Goal: Information Seeking & Learning: Find specific fact

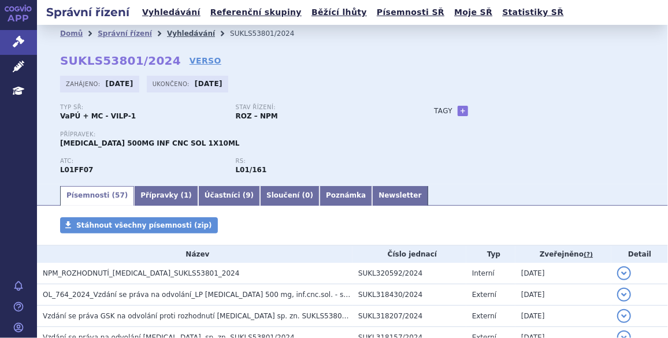
click at [172, 32] on link "Vyhledávání" at bounding box center [191, 33] width 48 height 8
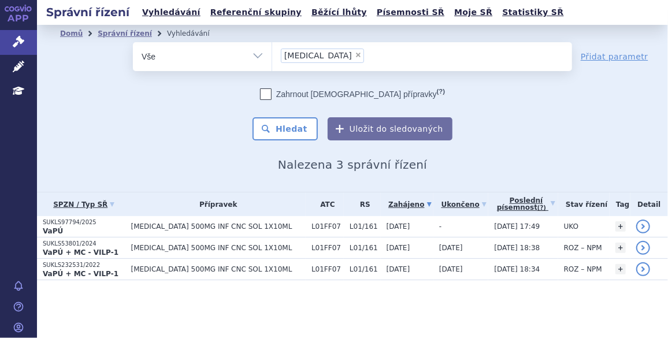
click at [355, 53] on span "×" at bounding box center [358, 54] width 7 height 7
click at [272, 53] on select "Jemperli" at bounding box center [272, 56] width 1 height 29
select select
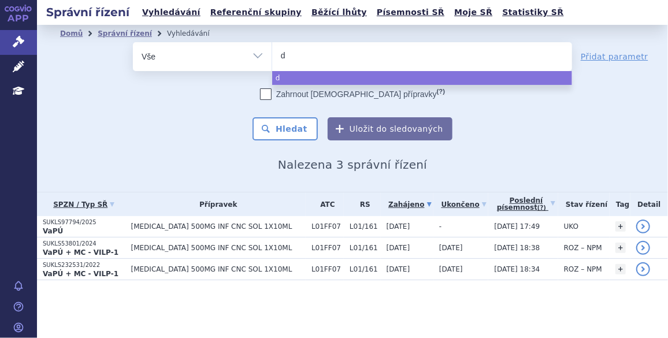
type input "du"
type input "dup"
type input "dupi"
type input "dupix"
type input "dupixe"
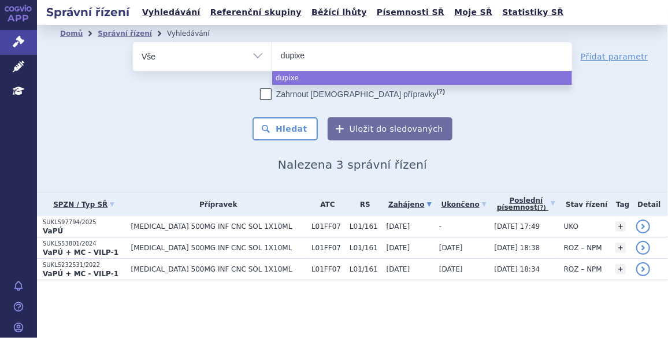
type input "dupixen"
type input "dupixent"
select select "[MEDICAL_DATA]"
click at [297, 131] on button "Hledat" at bounding box center [285, 128] width 65 height 23
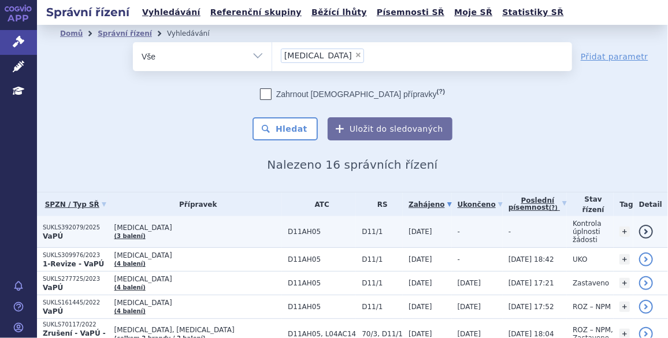
click at [82, 224] on p "SUKLS392079/2025" at bounding box center [76, 228] width 66 height 8
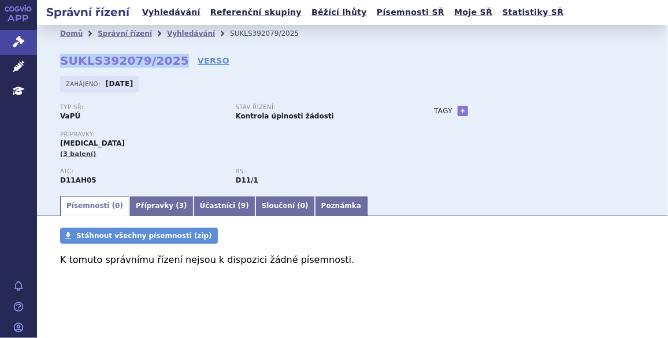
drag, startPoint x: 62, startPoint y: 61, endPoint x: 166, endPoint y: 60, distance: 103.5
click at [166, 60] on strong "SUKLS392079/2025" at bounding box center [124, 61] width 129 height 14
copy strong "SUKLS392079/2025"
click at [198, 58] on link "VERSO" at bounding box center [214, 61] width 32 height 12
click at [172, 32] on link "Vyhledávání" at bounding box center [191, 33] width 48 height 8
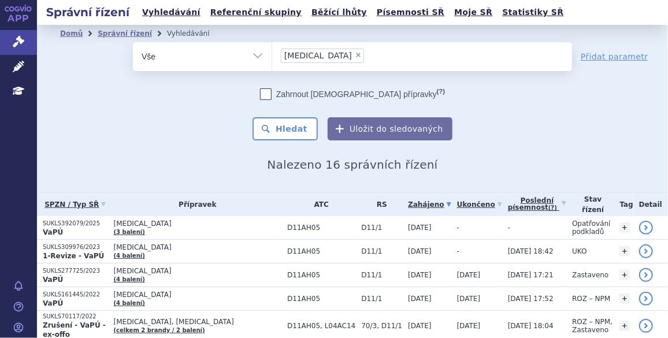
click at [79, 225] on p "SUKLS392079/2025" at bounding box center [75, 224] width 65 height 8
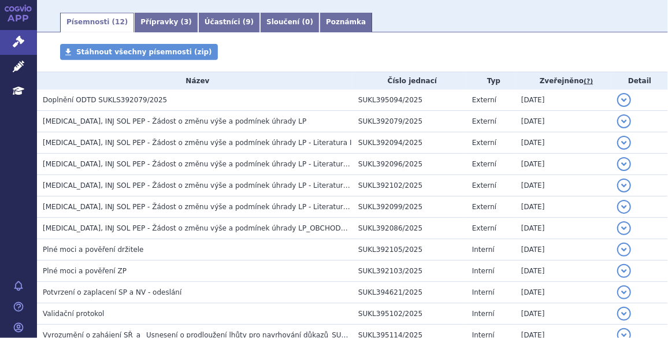
scroll to position [193, 0]
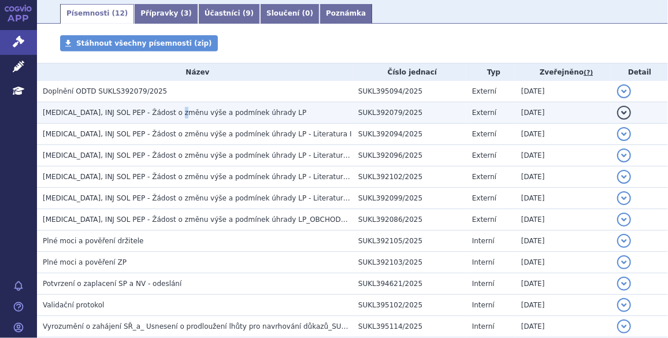
click at [174, 110] on span "[MEDICAL_DATA], INJ SOL PEP - Žádost o změnu výše a podmínek úhrady LP" at bounding box center [175, 113] width 264 height 8
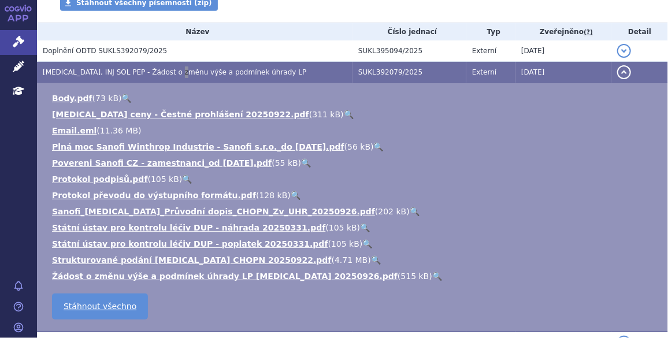
scroll to position [262, 0]
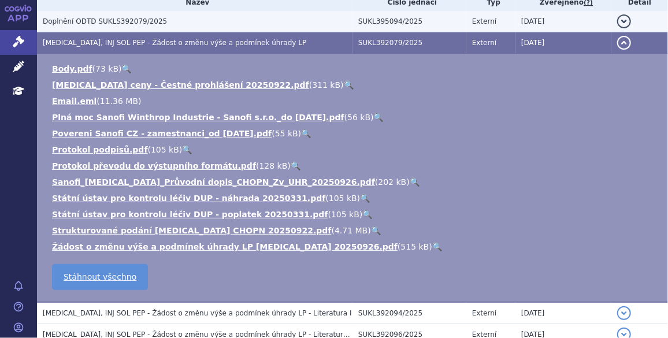
click at [152, 24] on span "Doplnění ODTD SUKLS392079/2025" at bounding box center [105, 21] width 124 height 8
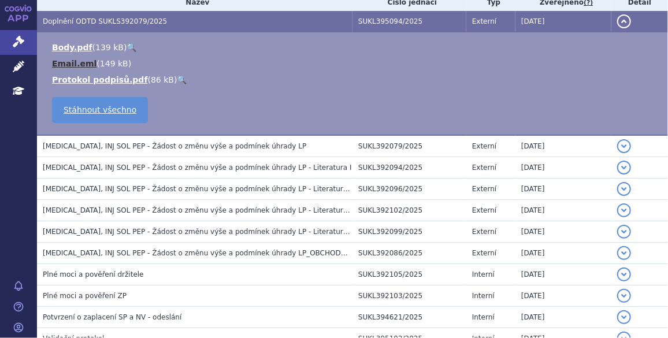
click at [63, 64] on link "Email.eml" at bounding box center [74, 63] width 45 height 9
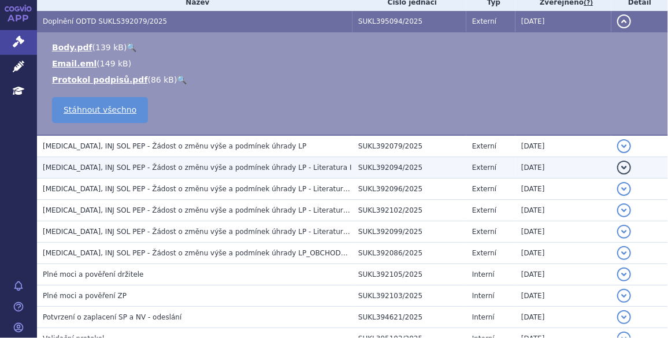
click at [133, 172] on span "[MEDICAL_DATA], INJ SOL PEP - Žádost o změnu výše a podmínek úhrady LP - Litera…" at bounding box center [197, 168] width 309 height 8
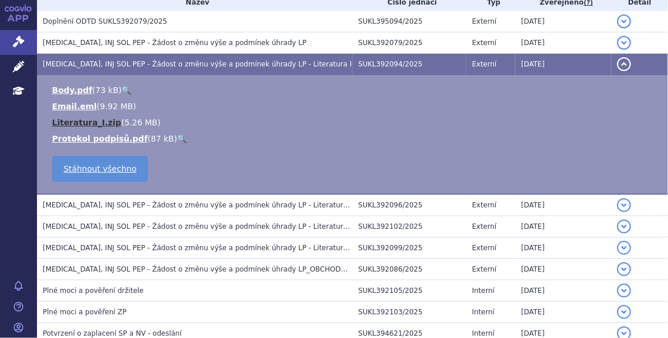
click at [73, 121] on link "Literatura_I.zip" at bounding box center [86, 122] width 69 height 9
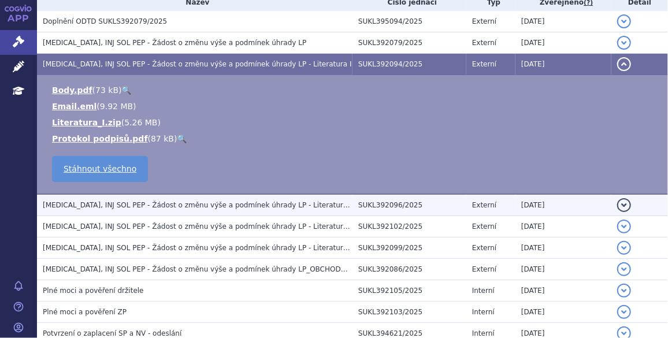
click at [131, 199] on td "[MEDICAL_DATA], INJ SOL PEP - Žádost o změnu výše a podmínek úhrady LP - Litera…" at bounding box center [195, 205] width 316 height 22
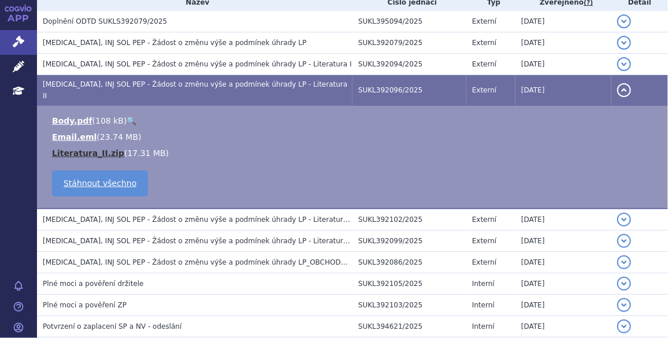
click at [77, 149] on link "Literatura_II.zip" at bounding box center [88, 153] width 72 height 9
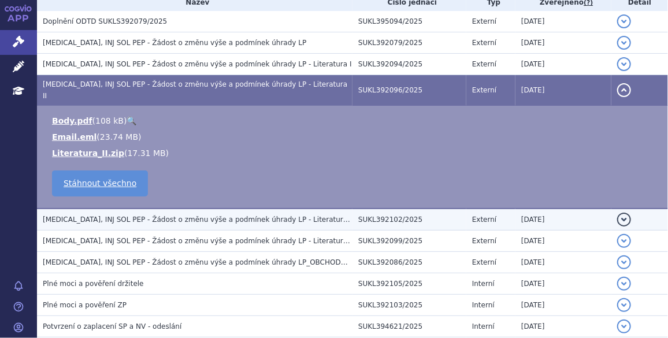
click at [94, 216] on span "[MEDICAL_DATA], INJ SOL PEP - Žádost o změnu výše a podmínek úhrady LP - Litera…" at bounding box center [199, 220] width 313 height 8
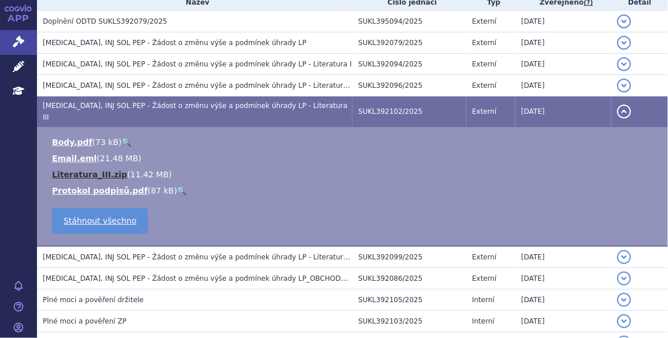
click at [84, 170] on link "Literatura_III.zip" at bounding box center [89, 174] width 75 height 9
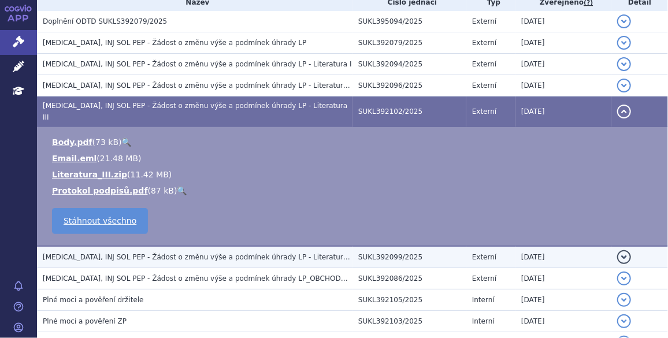
click at [88, 253] on span "[MEDICAL_DATA], INJ SOL PEP - Žádost o změnu výše a podmínek úhrady LP - Litera…" at bounding box center [200, 257] width 314 height 8
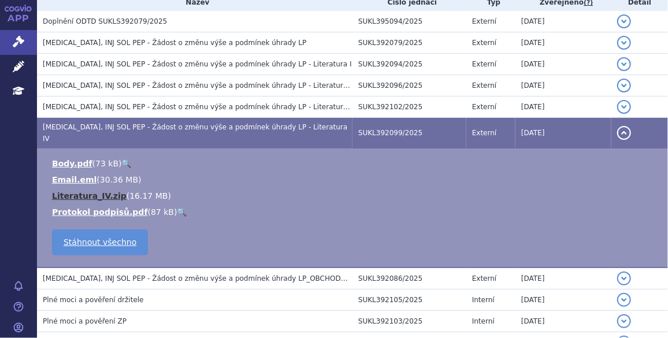
click at [82, 191] on link "Literatura_IV.zip" at bounding box center [89, 195] width 75 height 9
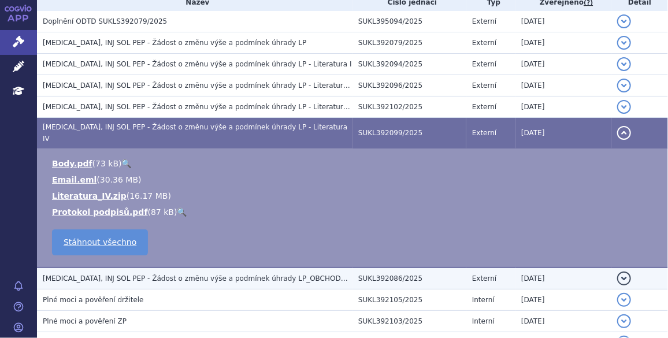
click at [136, 275] on span "[MEDICAL_DATA], INJ SOL PEP - Žádost o změnu výše a podmínek úhrady LP_OBCHODNÍ…" at bounding box center [215, 279] width 344 height 8
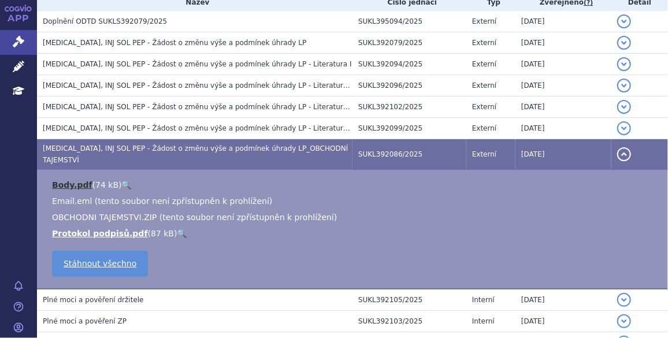
click at [72, 180] on link "Body.pdf" at bounding box center [72, 184] width 40 height 9
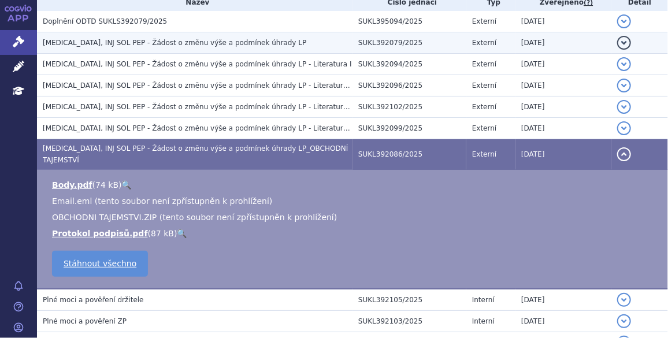
click at [165, 47] on span "[MEDICAL_DATA], INJ SOL PEP - Žádost o změnu výše a podmínek úhrady LP" at bounding box center [175, 43] width 264 height 8
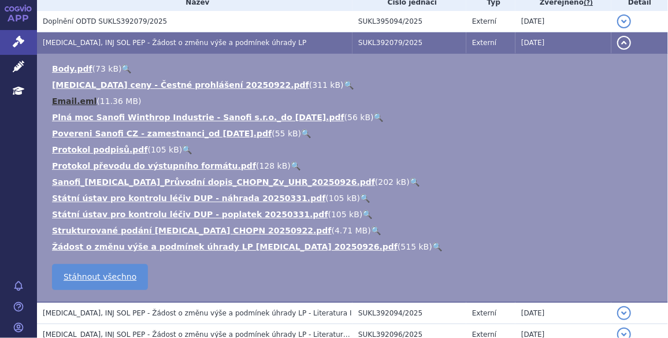
click at [76, 103] on link "Email.eml" at bounding box center [74, 101] width 45 height 9
